Goal: Find specific page/section: Find specific page/section

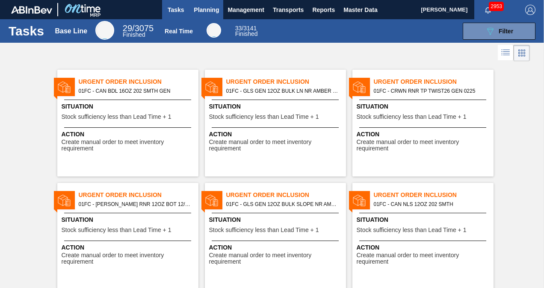
click at [197, 7] on span "Planning" at bounding box center [206, 10] width 25 height 10
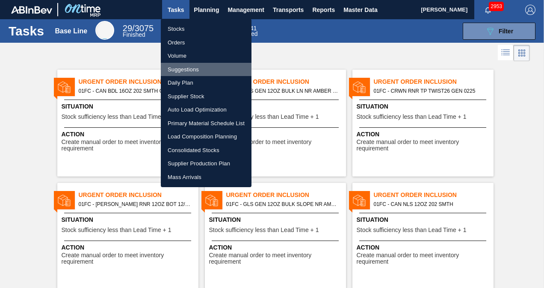
click at [181, 68] on li "Suggestions" at bounding box center [206, 70] width 91 height 14
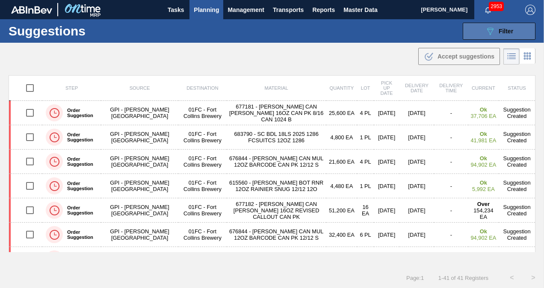
drag, startPoint x: 484, startPoint y: 24, endPoint x: 485, endPoint y: 29, distance: 5.2
click at [484, 24] on button "089F7B8B-B2A5-4AFE-B5C0-19BA573D28AC Filter" at bounding box center [499, 31] width 73 height 17
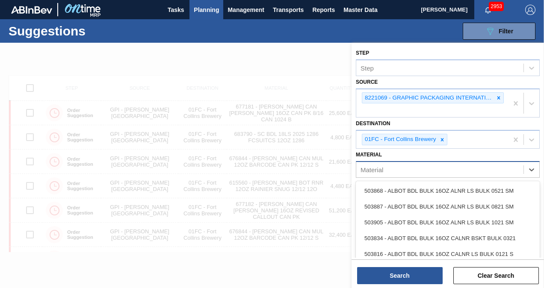
click at [461, 172] on div "Material" at bounding box center [439, 169] width 167 height 12
click at [500, 98] on icon at bounding box center [499, 98] width 6 height 6
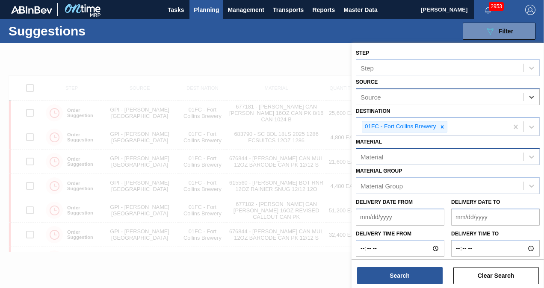
click at [436, 152] on div "Material" at bounding box center [439, 157] width 167 height 12
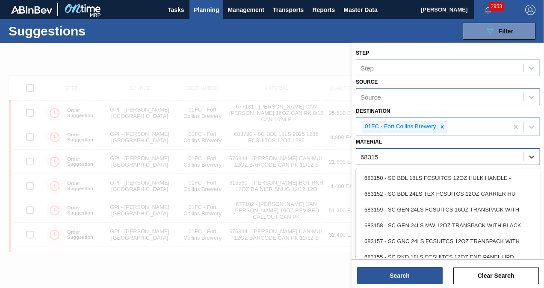
type input "683158"
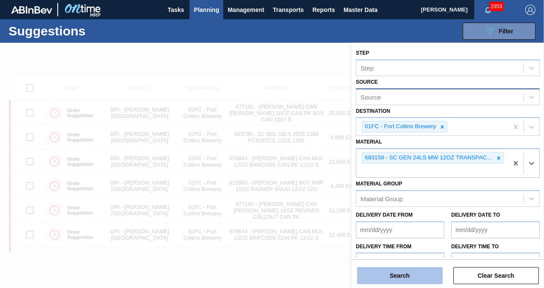
click at [400, 278] on button "Search" at bounding box center [400, 275] width 86 height 17
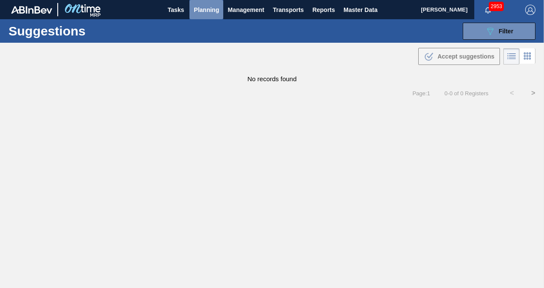
click at [200, 8] on span "Planning" at bounding box center [206, 10] width 25 height 10
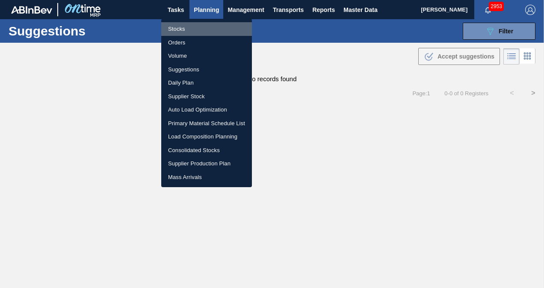
click at [175, 29] on li "Stocks" at bounding box center [206, 29] width 91 height 14
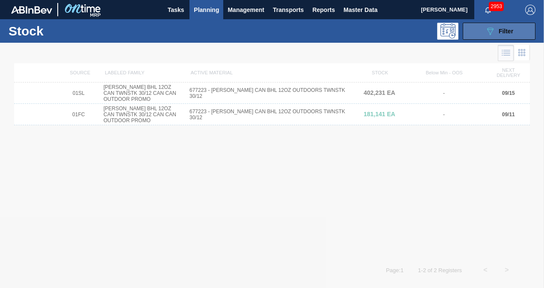
click at [482, 36] on button "089F7B8B-B2A5-4AFE-B5C0-19BA573D28AC Filter" at bounding box center [499, 31] width 73 height 17
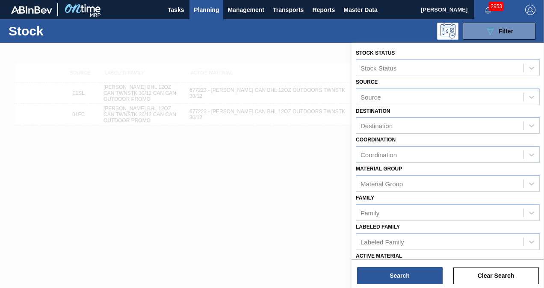
scroll to position [86, 0]
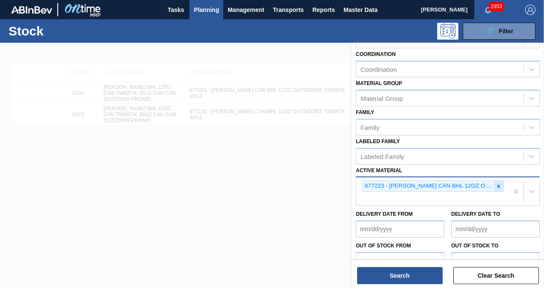
click at [494, 184] on div at bounding box center [498, 186] width 9 height 11
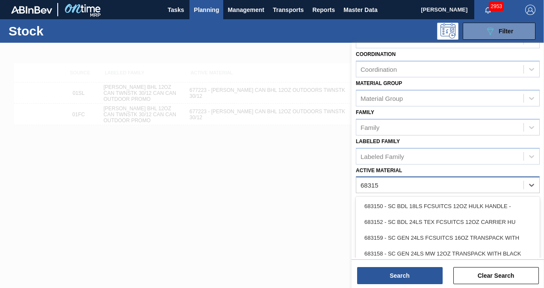
type Material "683158"
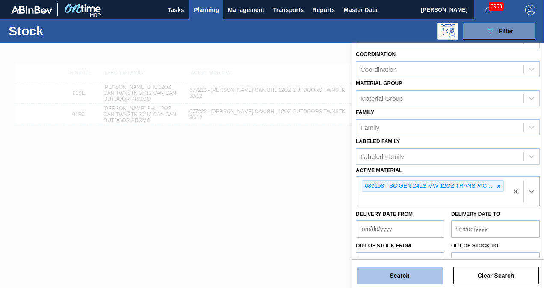
click at [407, 274] on button "Search" at bounding box center [400, 275] width 86 height 17
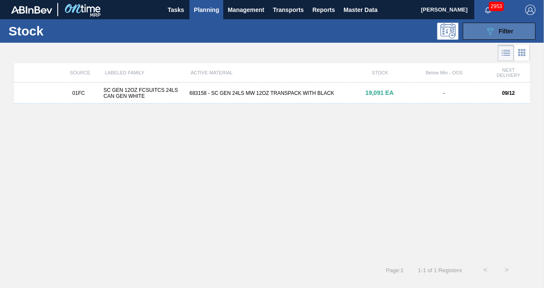
click at [471, 33] on button "089F7B8B-B2A5-4AFE-B5C0-19BA573D28AC Filter" at bounding box center [499, 31] width 73 height 17
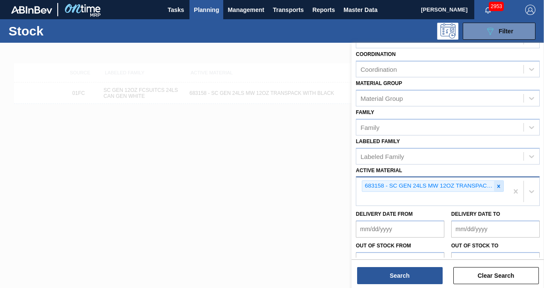
click at [501, 187] on div at bounding box center [498, 186] width 9 height 11
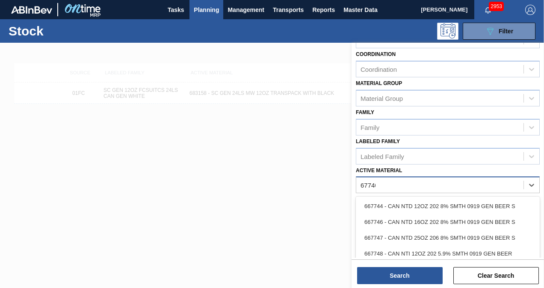
type Material "677401"
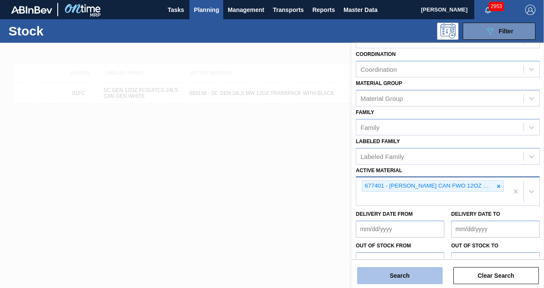
click at [408, 277] on button "Search" at bounding box center [400, 275] width 86 height 17
